Goal: Task Accomplishment & Management: Manage account settings

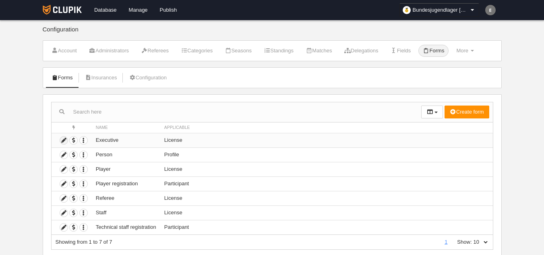
click at [64, 139] on icon at bounding box center [64, 141] width 8 height 8
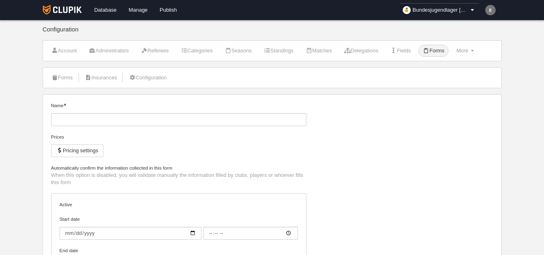
type input "Executive"
checkbox input "true"
select select "selected"
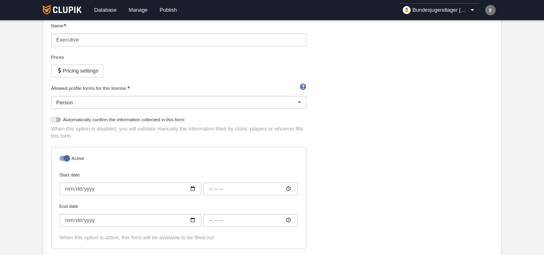
scroll to position [81, 0]
click at [54, 121] on div at bounding box center [56, 118] width 10 height 5
click at [54, 121] on input "checkbox" at bounding box center [54, 120] width 5 height 5
checkbox input "true"
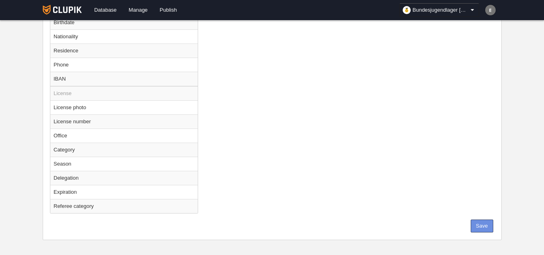
scroll to position [509, 0]
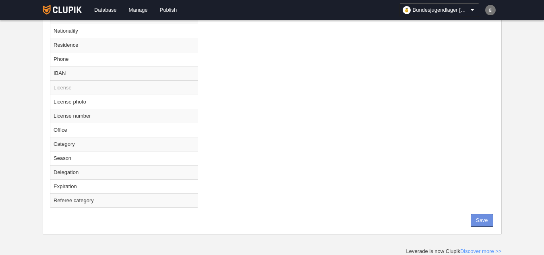
click at [478, 224] on button "Save" at bounding box center [482, 220] width 23 height 13
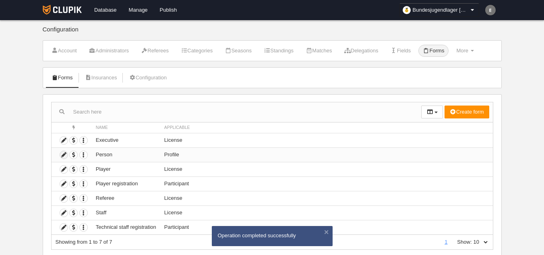
click at [65, 157] on icon at bounding box center [64, 155] width 8 height 8
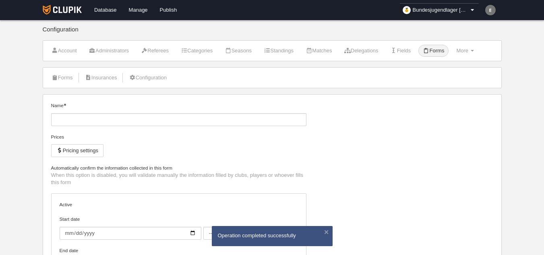
type input "Person"
checkbox input "true"
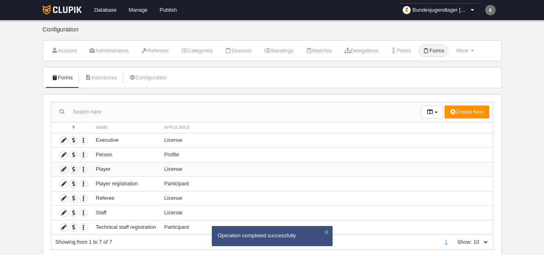
click at [64, 171] on icon at bounding box center [64, 170] width 8 height 8
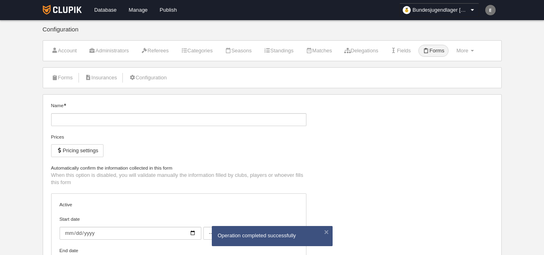
type input "Player"
checkbox input "true"
select select "selected"
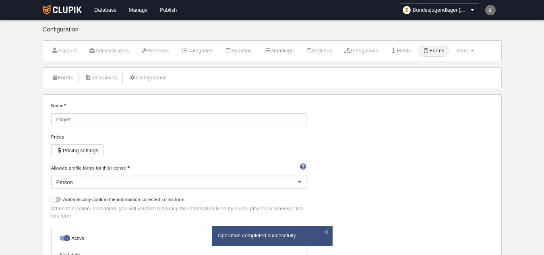
click at [54, 201] on div at bounding box center [56, 199] width 10 height 5
click at [54, 201] on input "checkbox" at bounding box center [54, 201] width 5 height 5
checkbox input "true"
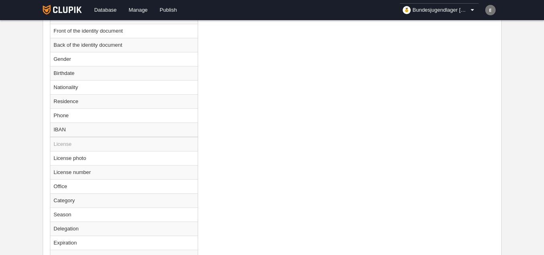
scroll to position [509, 0]
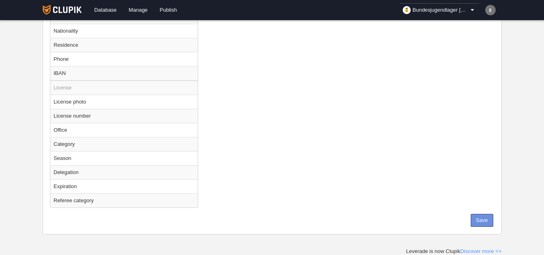
click at [480, 222] on button "Save" at bounding box center [482, 220] width 23 height 13
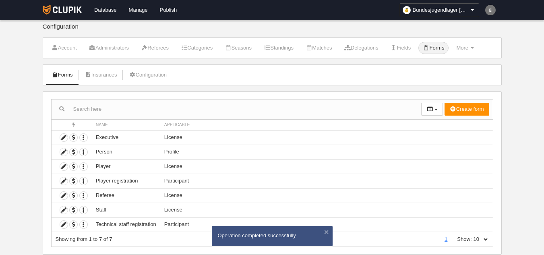
scroll to position [23, 0]
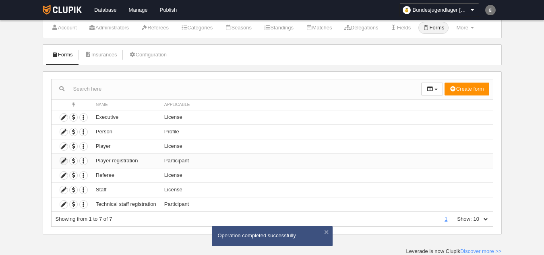
click at [63, 163] on icon at bounding box center [64, 161] width 8 height 8
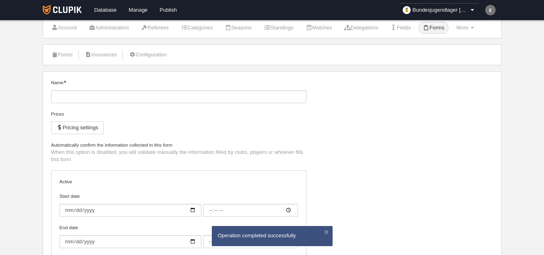
type input "Player registration"
checkbox input "true"
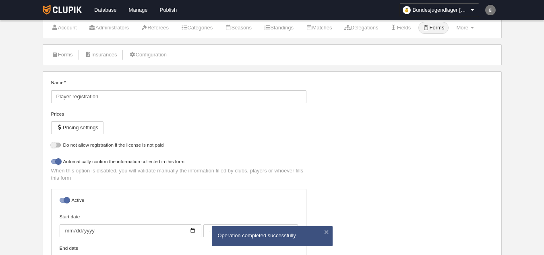
select select "selected"
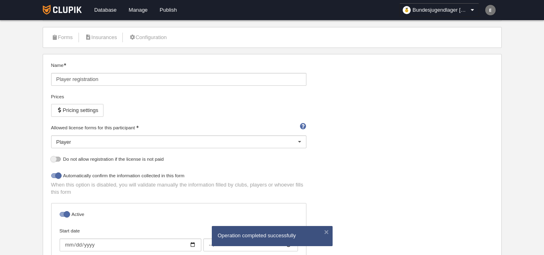
scroll to position [23, 0]
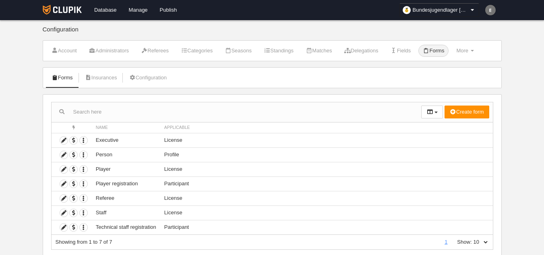
scroll to position [23, 0]
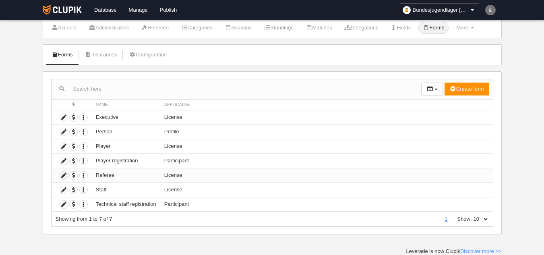
click at [61, 173] on icon at bounding box center [64, 176] width 8 height 8
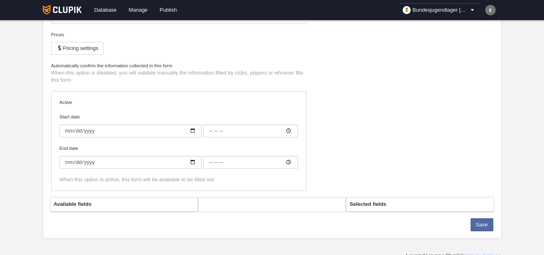
scroll to position [107, 0]
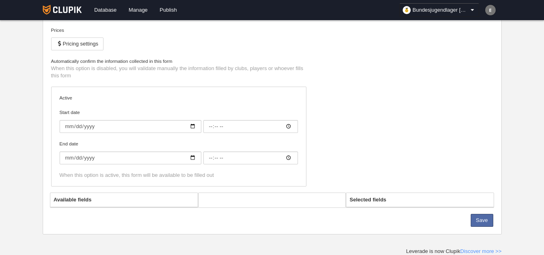
type input "Referee"
checkbox input "true"
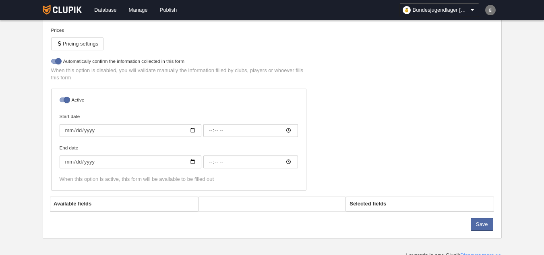
select select "selected"
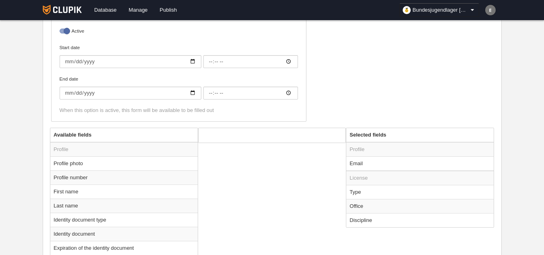
scroll to position [228, 0]
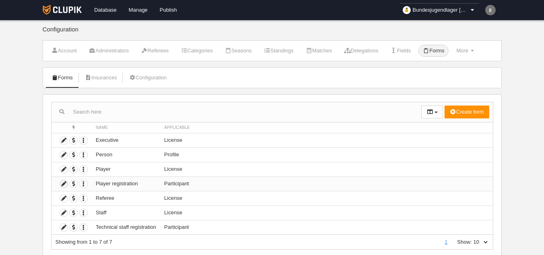
click at [63, 184] on icon at bounding box center [64, 184] width 8 height 8
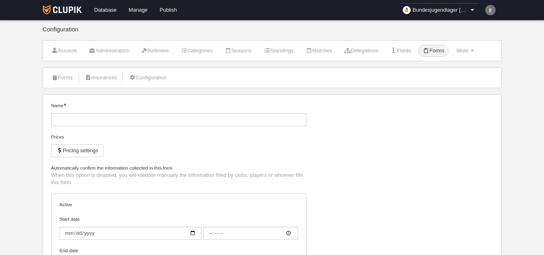
type input "Player registration"
checkbox input "true"
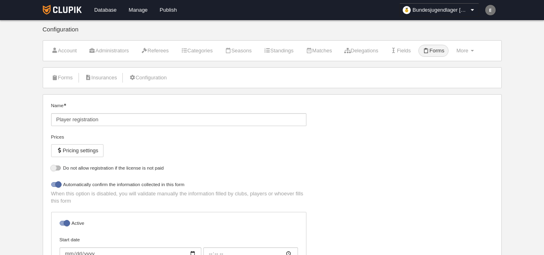
select select "selected"
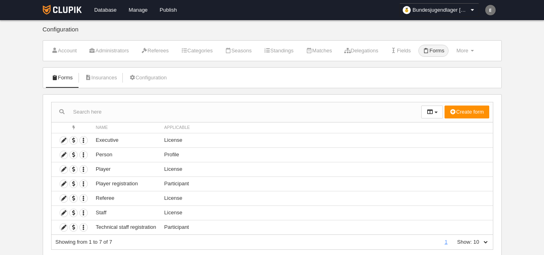
click at [0, 123] on body "Database [GEOGRAPHIC_DATA] Publish Bundesjugendlager [GEOGRAPHIC_DATA] General …" at bounding box center [272, 127] width 544 height 255
